Goal: Communication & Community: Answer question/provide support

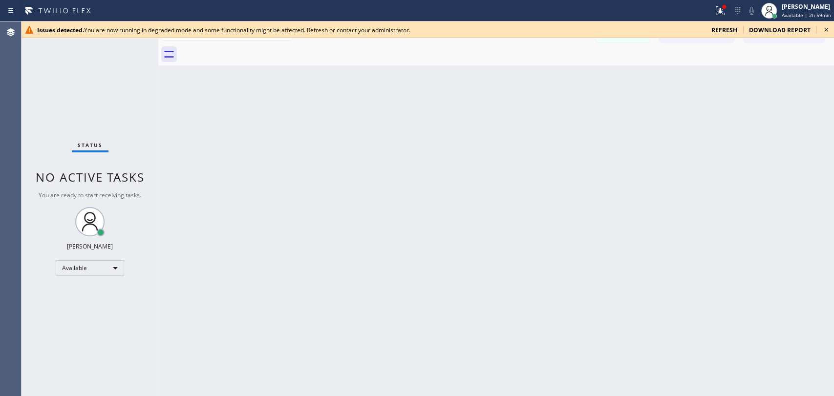
click at [823, 30] on icon at bounding box center [827, 30] width 12 height 12
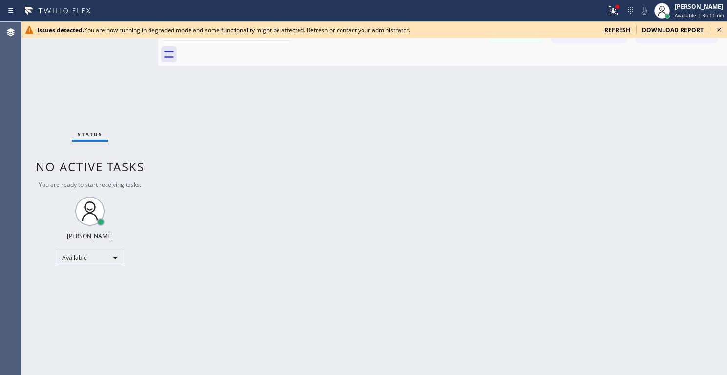
click at [720, 27] on icon at bounding box center [720, 30] width 12 height 12
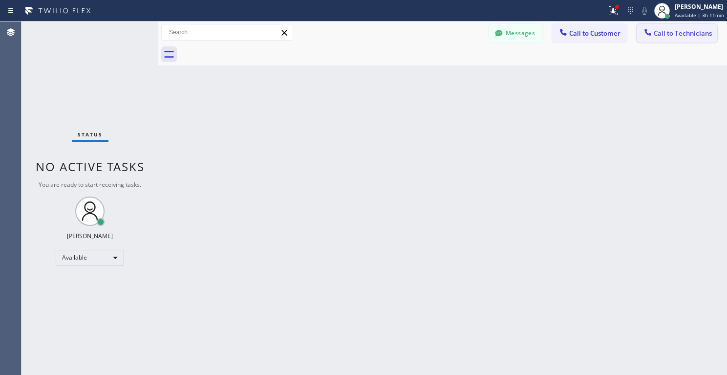
click at [680, 38] on button "Call to Technicians" at bounding box center [677, 33] width 81 height 19
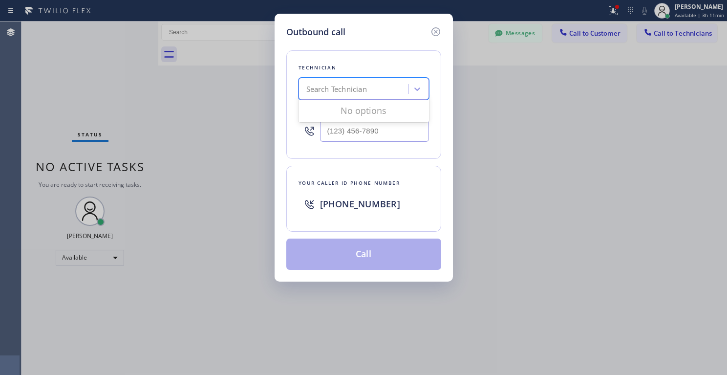
click at [345, 86] on div "Search Technician" at bounding box center [336, 89] width 61 height 11
type input "ivan"
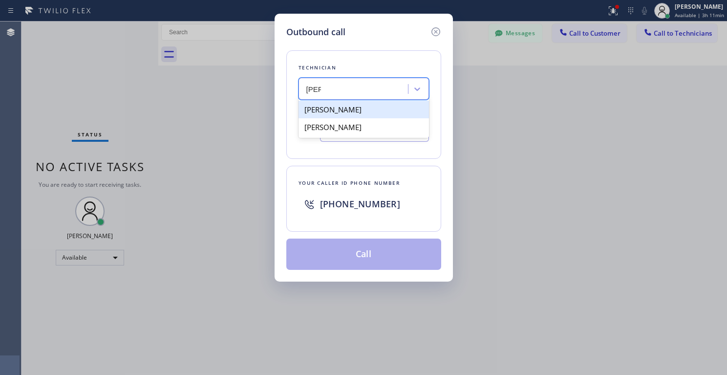
click at [336, 110] on div "Ivan Pleshakov" at bounding box center [364, 110] width 131 height 18
type input "(619) 332-9051"
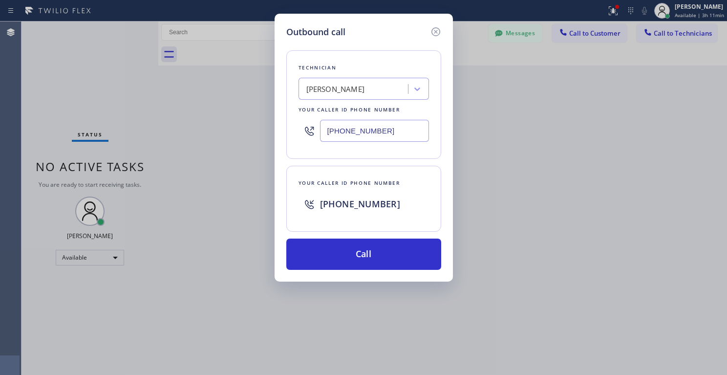
click at [351, 135] on input "(619) 332-9051" at bounding box center [374, 131] width 109 height 22
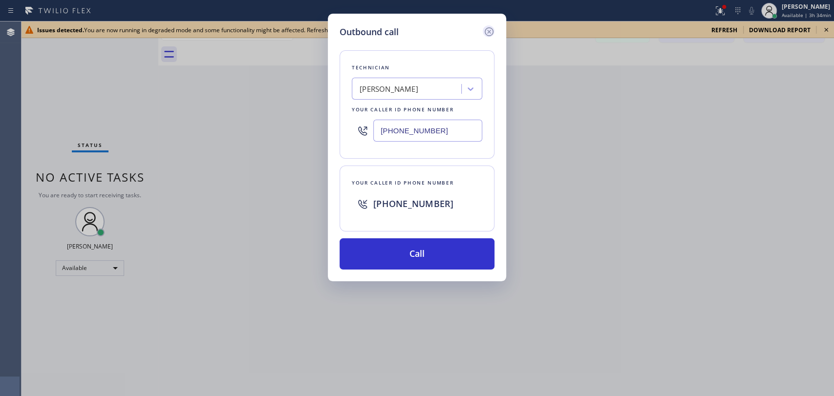
click at [486, 31] on icon at bounding box center [489, 32] width 12 height 12
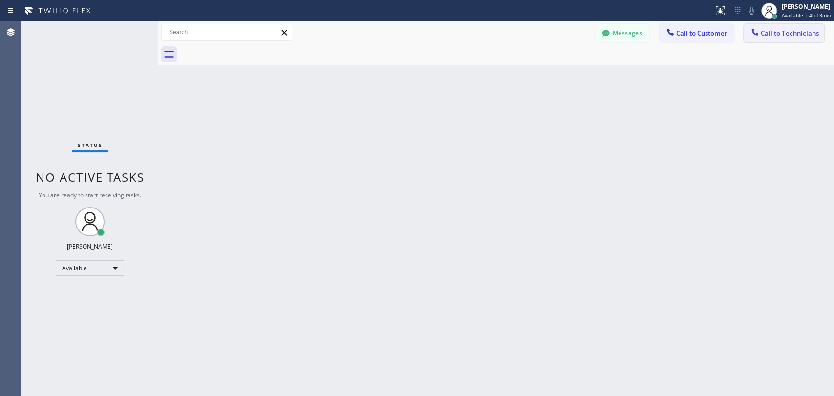
click at [768, 32] on span "Call to Technicians" at bounding box center [790, 33] width 58 height 9
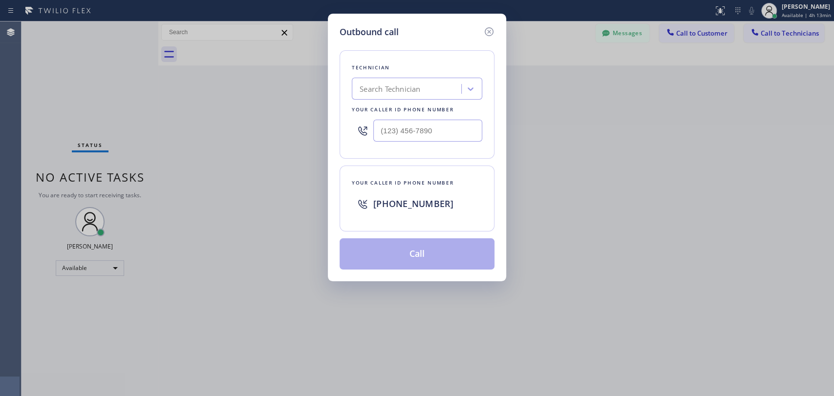
click at [413, 97] on div "Search Technician" at bounding box center [408, 89] width 107 height 17
type input "antho"
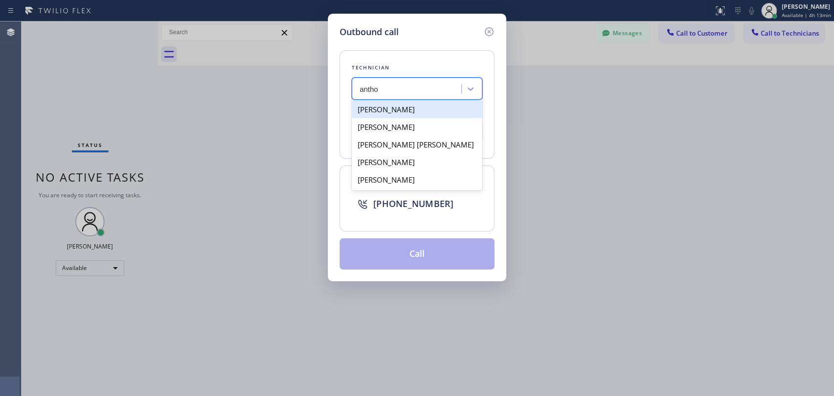
drag, startPoint x: 409, startPoint y: 110, endPoint x: 396, endPoint y: 150, distance: 42.0
click at [409, 110] on div "Anton Tsykhonya" at bounding box center [417, 110] width 131 height 18
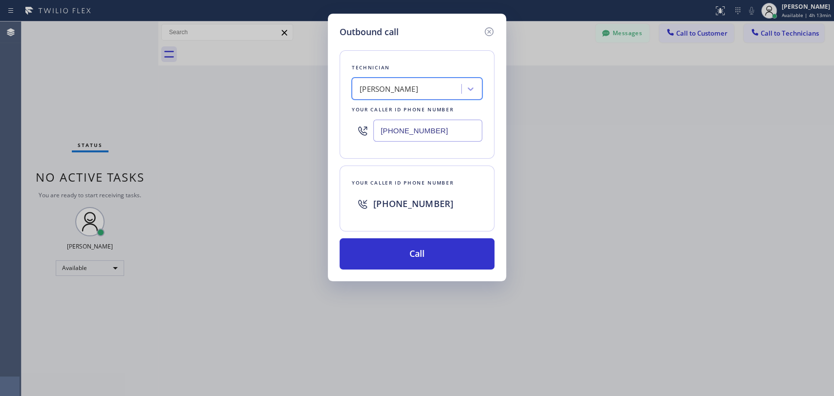
click at [393, 98] on div "Anton Tsykhonya" at bounding box center [417, 89] width 131 height 22
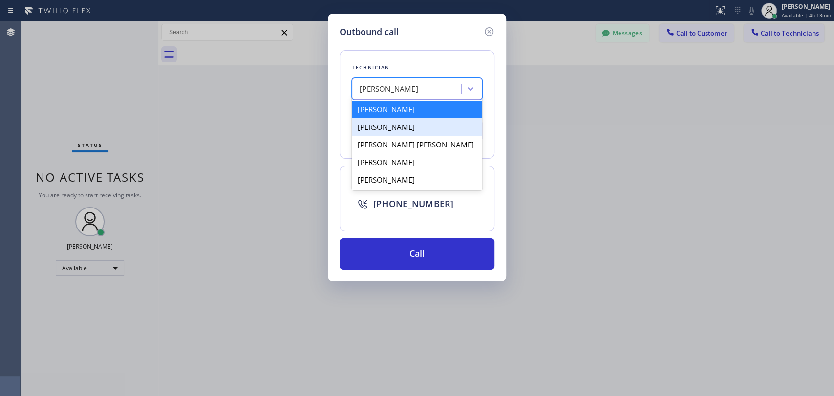
click at [408, 130] on div "Anthony Arias" at bounding box center [417, 127] width 131 height 18
type input "(858) 333-3301"
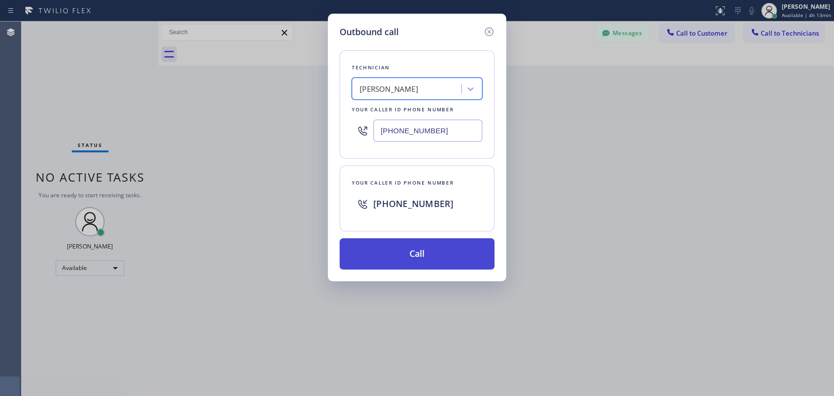
click at [400, 257] on button "Call" at bounding box center [417, 254] width 155 height 31
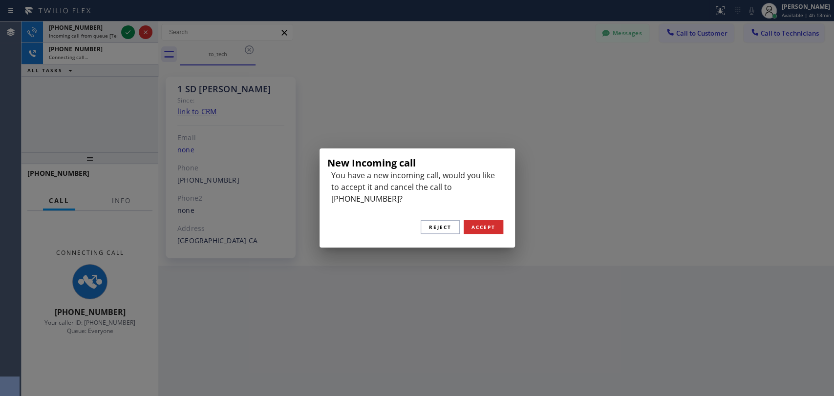
scroll to position [2555, 0]
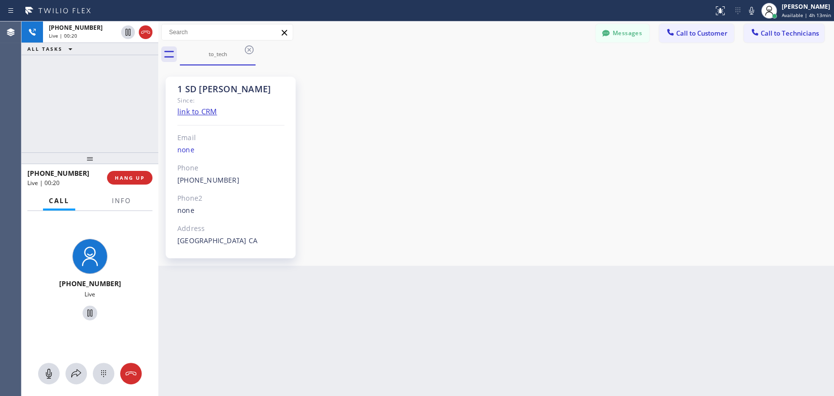
click at [753, 185] on div "1 SD Anthony Since: link to CRM Email none Phone (858) 333-3301 Outbound call T…" at bounding box center [496, 166] width 671 height 196
click at [121, 174] on button "HANG UP" at bounding box center [129, 178] width 45 height 14
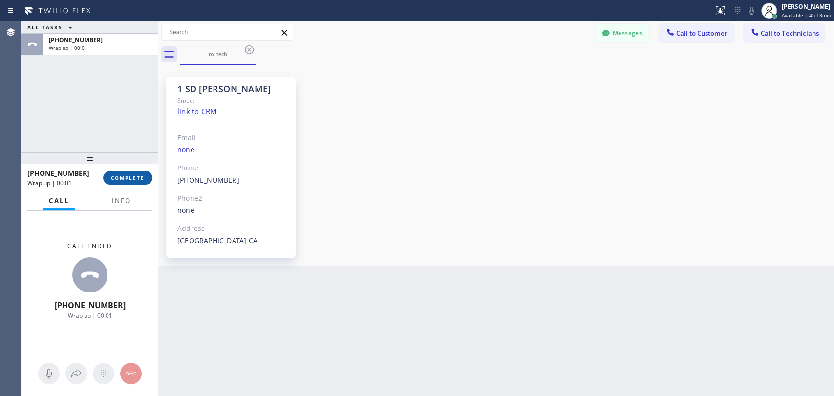
click at [134, 176] on span "COMPLETE" at bounding box center [128, 177] width 34 height 7
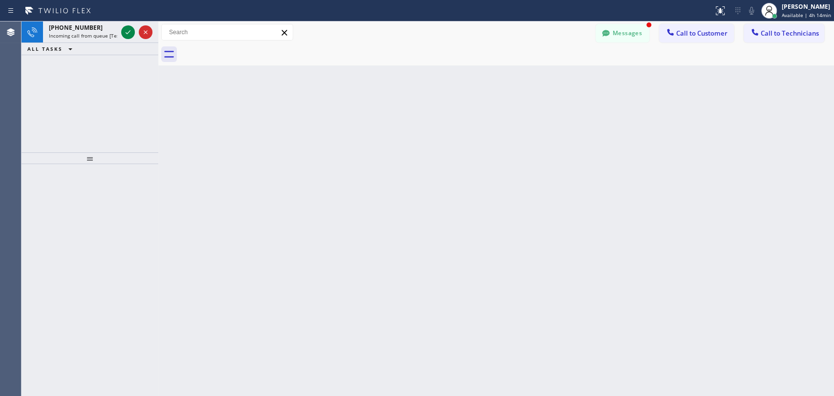
click at [717, 206] on div "Back to Dashboard Change Sender ID Customers Technicians CL Cole Levine 09/03 1…" at bounding box center [496, 209] width 676 height 375
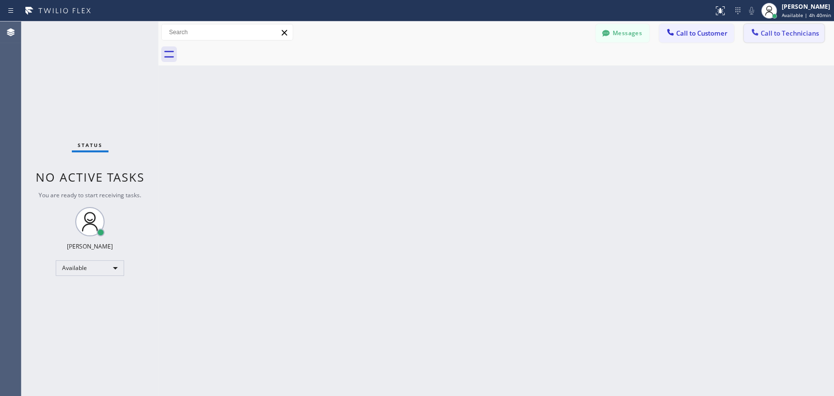
click at [790, 39] on button "Call to Technicians" at bounding box center [784, 33] width 81 height 19
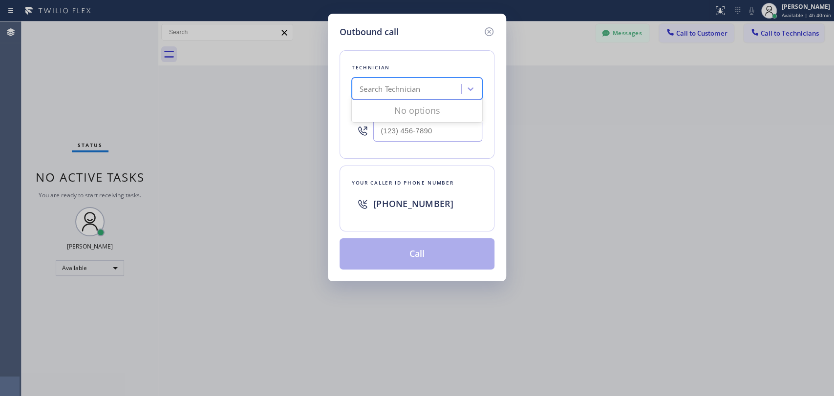
click at [399, 93] on div "Search Technician" at bounding box center [390, 89] width 61 height 11
type input "serg"
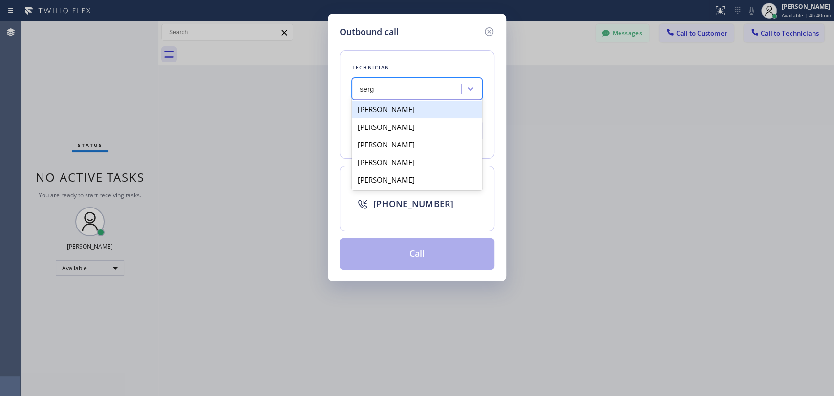
click at [414, 113] on div "[PERSON_NAME]" at bounding box center [417, 110] width 131 height 18
type input "[PHONE_NUMBER]"
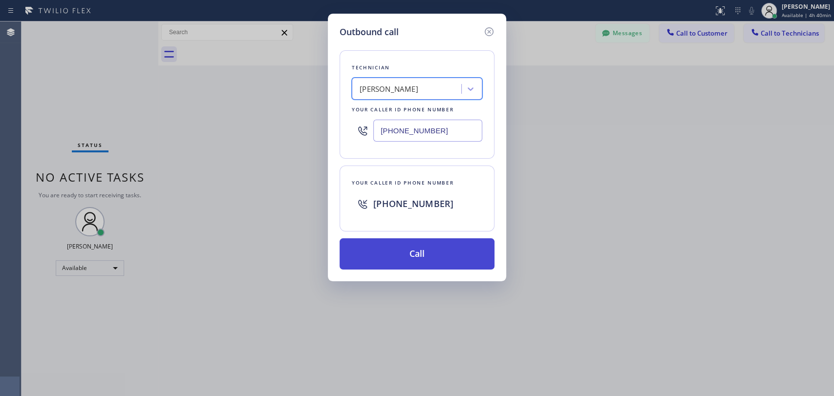
click at [433, 257] on button "Call" at bounding box center [417, 254] width 155 height 31
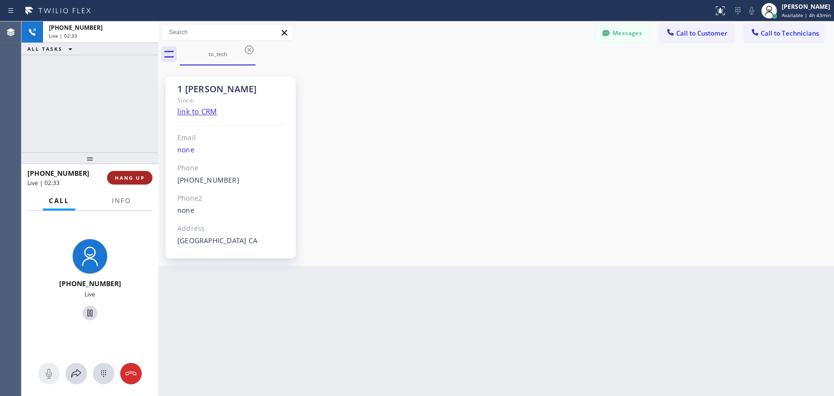
click at [141, 181] on span "HANG UP" at bounding box center [130, 177] width 30 height 7
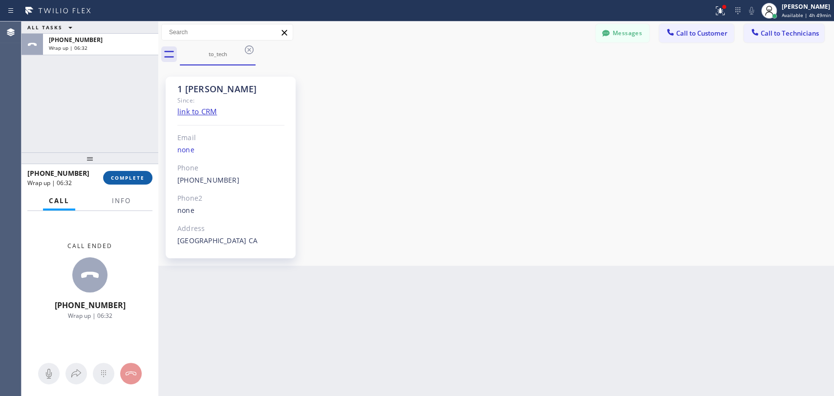
click at [138, 178] on span "COMPLETE" at bounding box center [128, 177] width 34 height 7
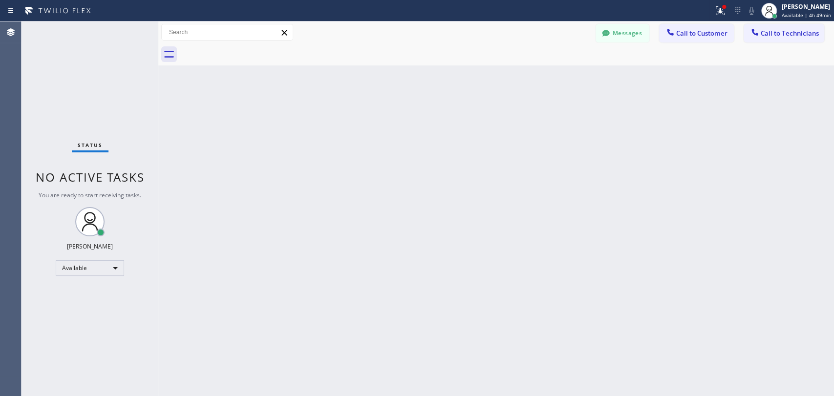
click at [759, 31] on icon at bounding box center [755, 32] width 10 height 10
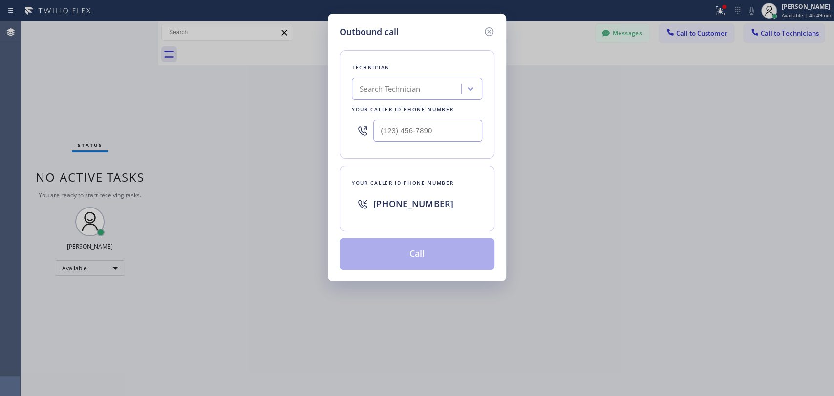
click at [369, 89] on div "Search Technician" at bounding box center [390, 89] width 61 height 11
type input "serg"
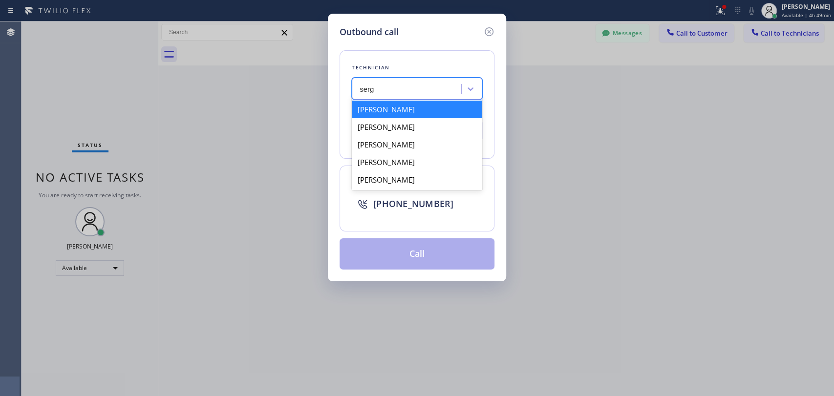
click at [422, 111] on div "[PERSON_NAME]" at bounding box center [417, 110] width 131 height 18
type input "[PHONE_NUMBER]"
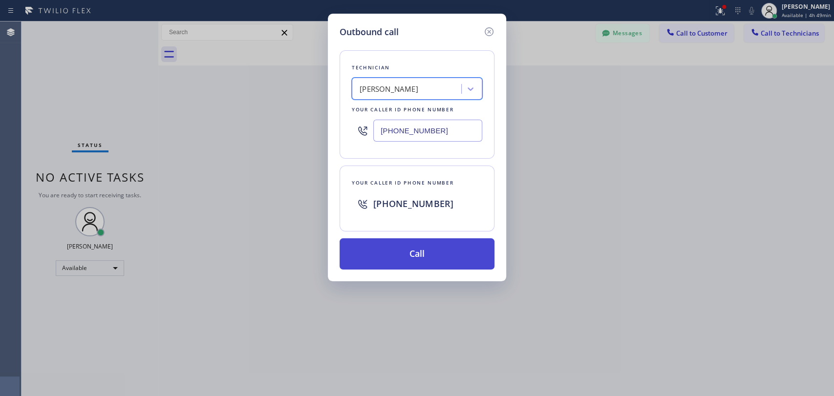
click at [422, 256] on button "Call" at bounding box center [417, 254] width 155 height 31
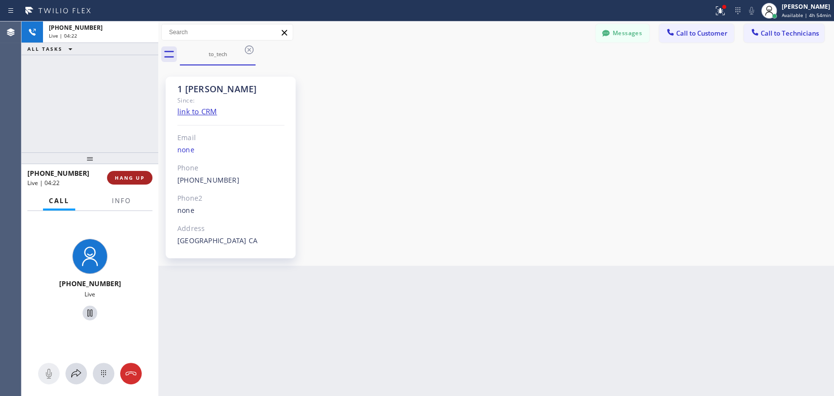
click at [137, 180] on span "HANG UP" at bounding box center [130, 177] width 30 height 7
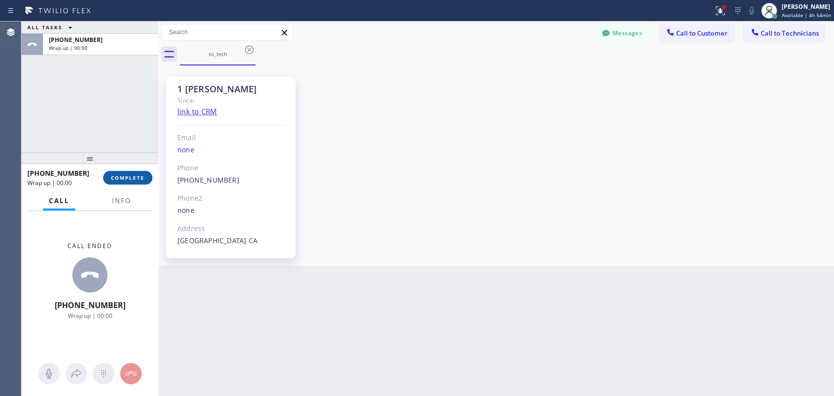
click at [119, 178] on span "COMPLETE" at bounding box center [128, 177] width 34 height 7
